Goal: Use online tool/utility: Utilize a website feature to perform a specific function

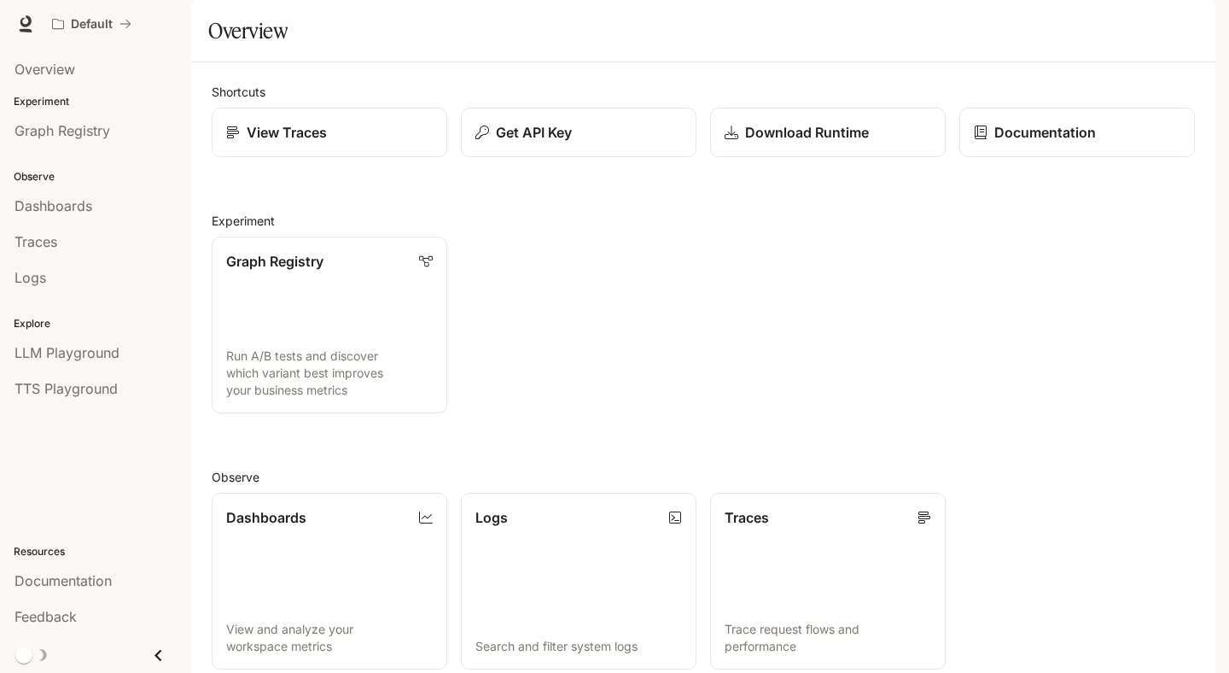
click at [1134, 23] on span "Documentation" at bounding box center [1112, 24] width 84 height 21
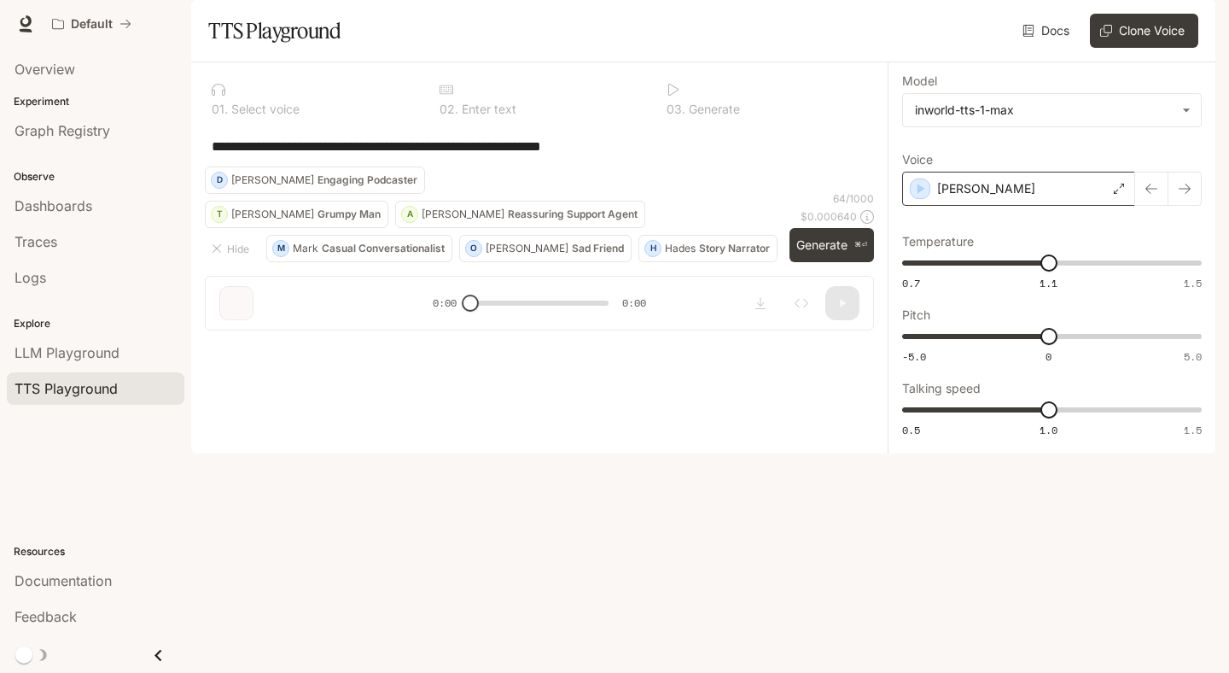
click at [922, 206] on div "[PERSON_NAME]" at bounding box center [1018, 189] width 233 height 34
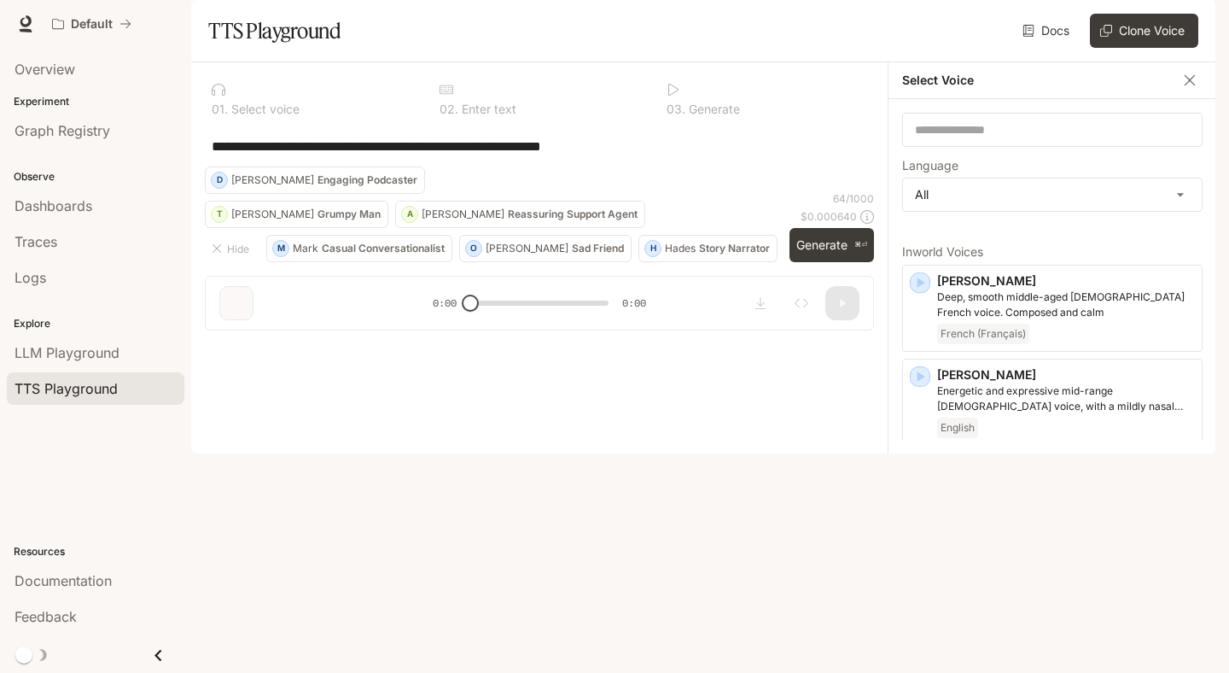
click at [1186, 89] on icon "button" at bounding box center [1189, 80] width 17 height 17
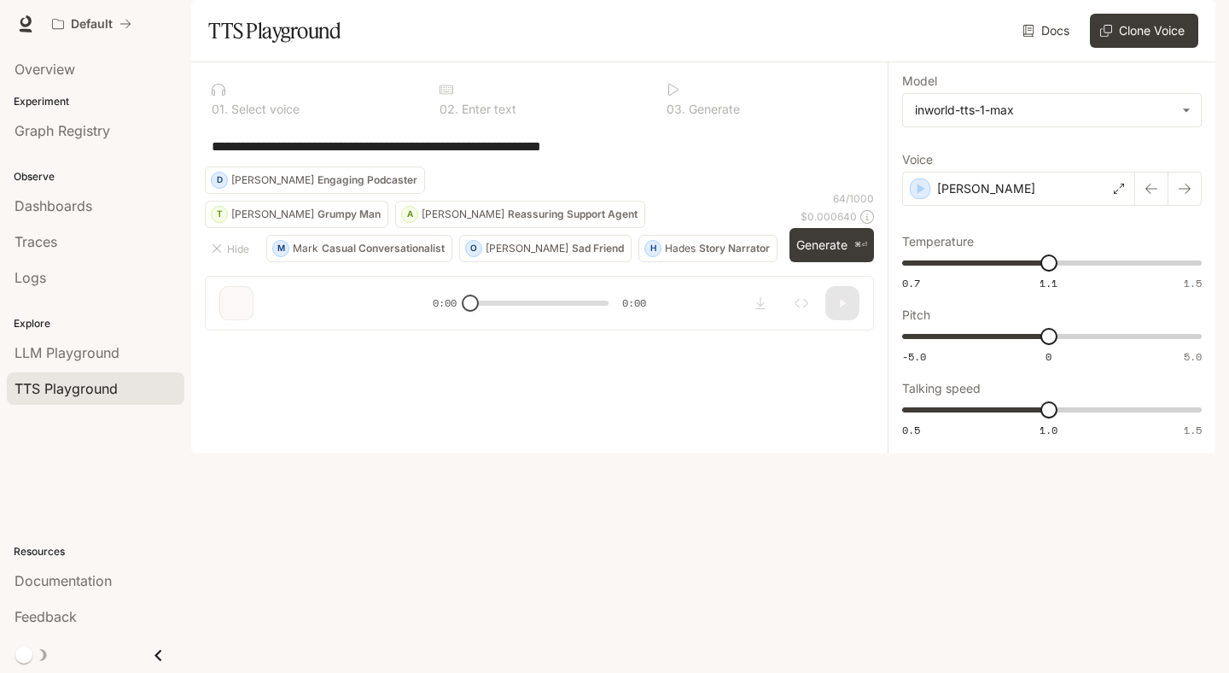
click at [707, 166] on div "**********" at bounding box center [539, 145] width 669 height 41
click at [838, 262] on div "64 / 1000 $ 0.000640 Generate ⌘⏎" at bounding box center [831, 226] width 84 height 71
click at [835, 263] on button "Generate ⌘⏎" at bounding box center [831, 245] width 84 height 35
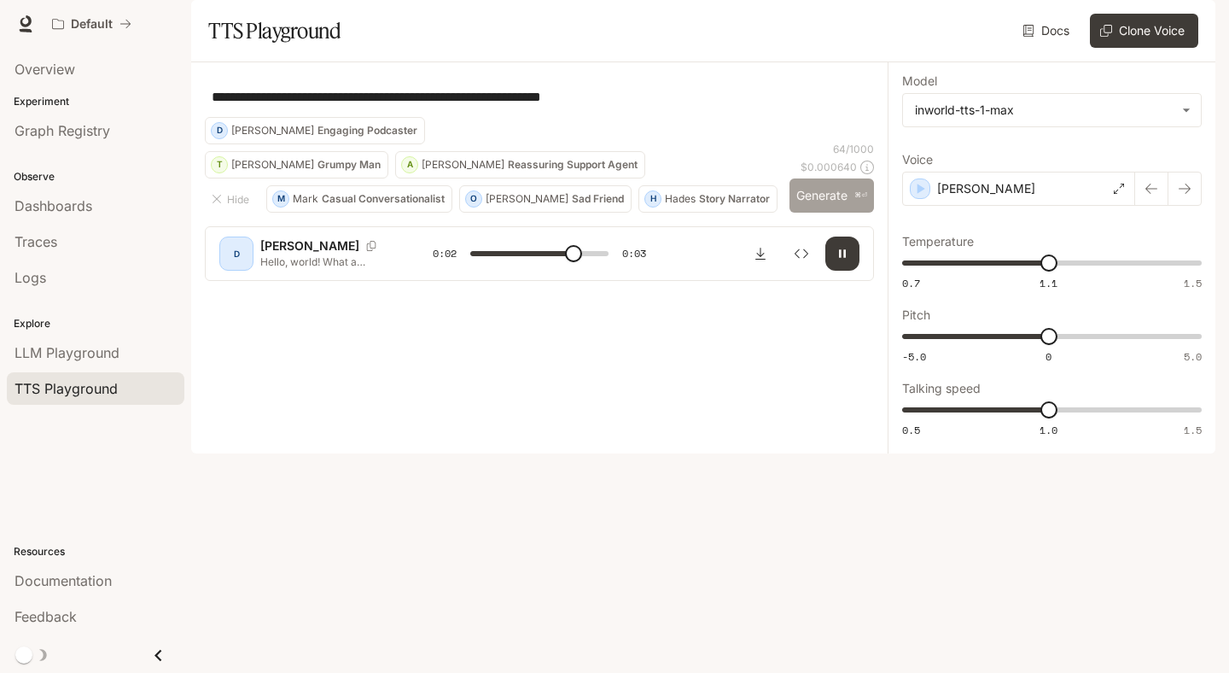
click at [835, 213] on button "Generate ⌘⏎" at bounding box center [831, 195] width 84 height 35
type input "*"
click at [967, 153] on body "**********" at bounding box center [614, 336] width 1229 height 673
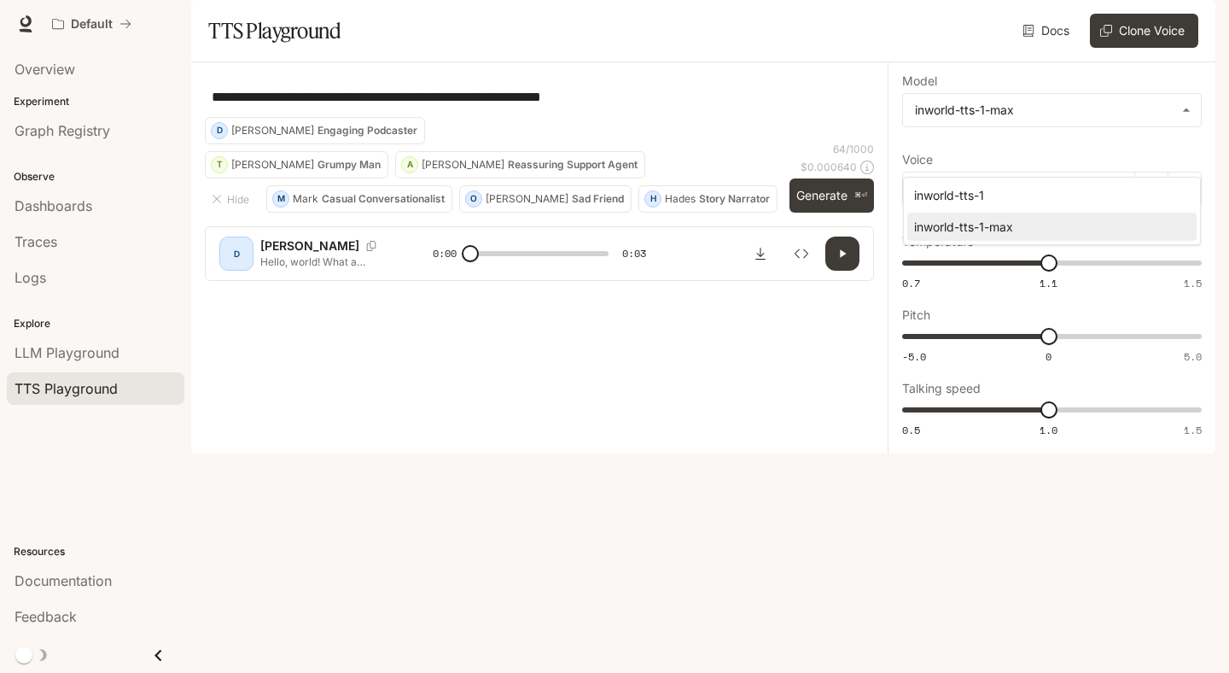
click at [975, 153] on div at bounding box center [614, 336] width 1229 height 673
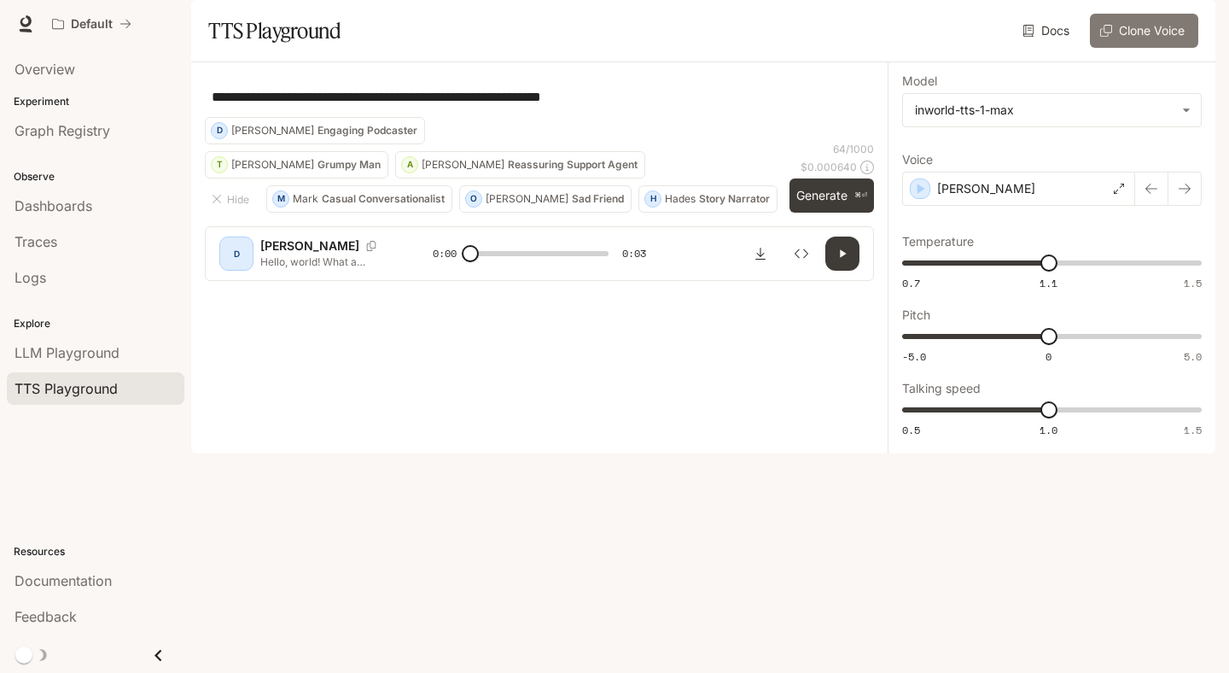
click at [1147, 48] on button "Clone Voice" at bounding box center [1144, 31] width 108 height 34
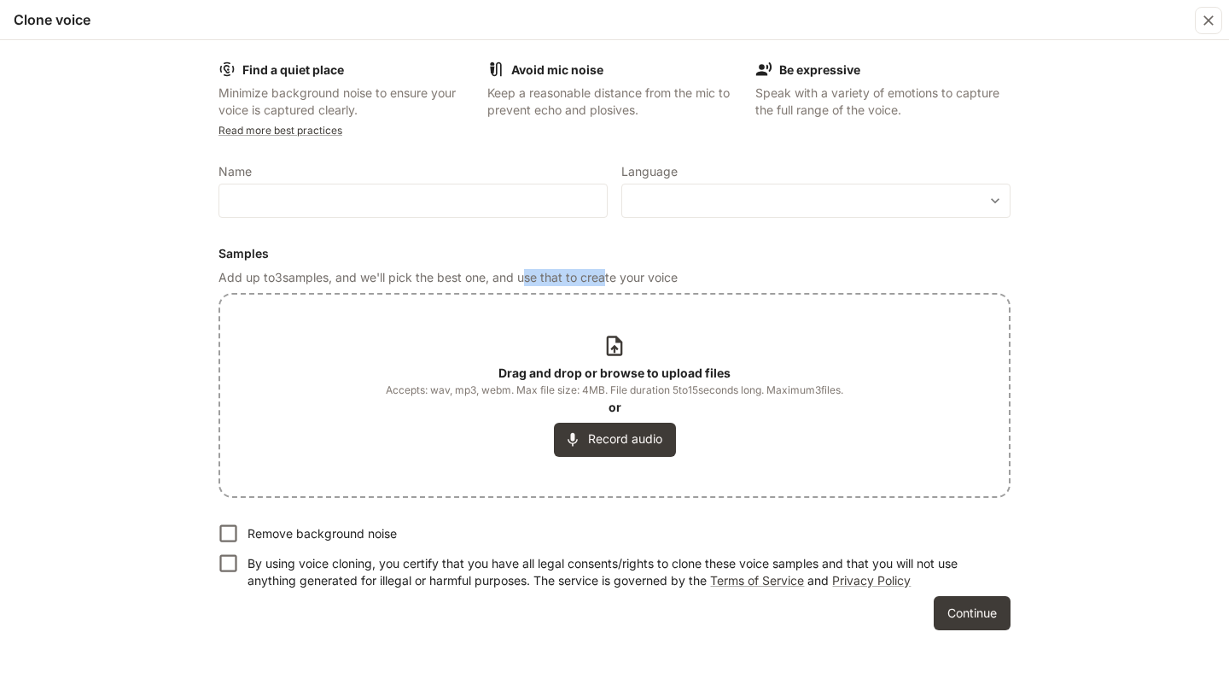
drag, startPoint x: 525, startPoint y: 277, endPoint x: 604, endPoint y: 277, distance: 79.4
click at [604, 277] on p "Add up to 3 samples, and we'll pick the best one, and use that to create your v…" at bounding box center [614, 277] width 792 height 17
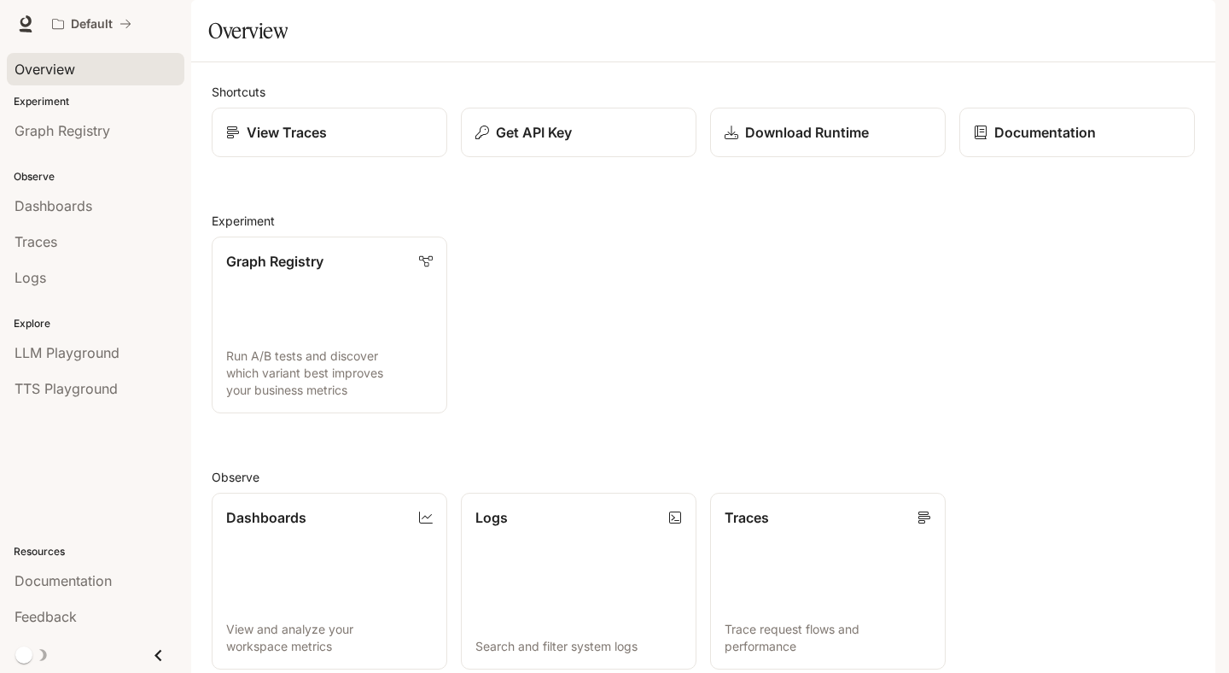
click at [32, 69] on span "Overview" at bounding box center [45, 69] width 61 height 20
